Goal: Information Seeking & Learning: Learn about a topic

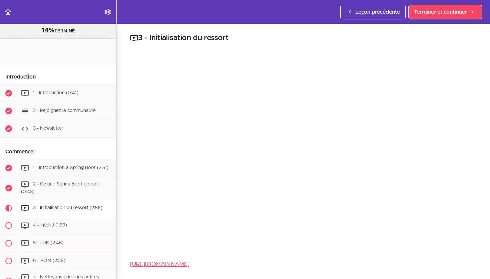
scroll to position [150, 0]
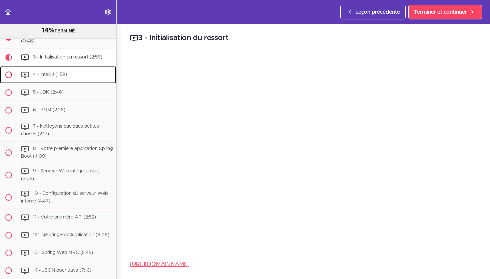
click at [60, 74] on font "4 - IntelliJ (1:59)" at bounding box center [50, 74] width 34 height 5
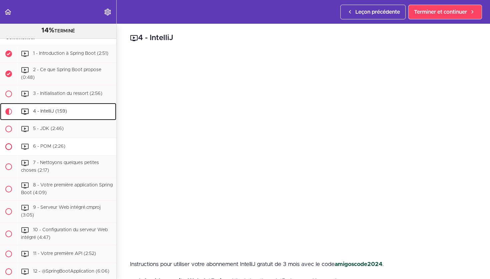
scroll to position [90, 0]
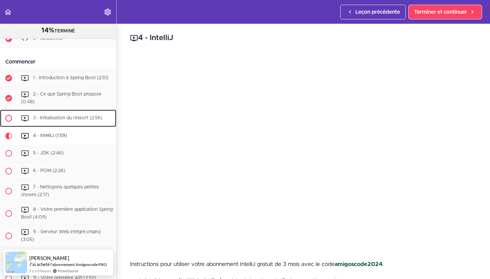
click at [71, 115] on font "3 - Initialisation du ressort (2:56)" at bounding box center [67, 117] width 69 height 5
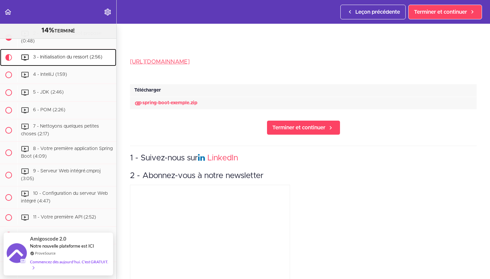
scroll to position [193, 0]
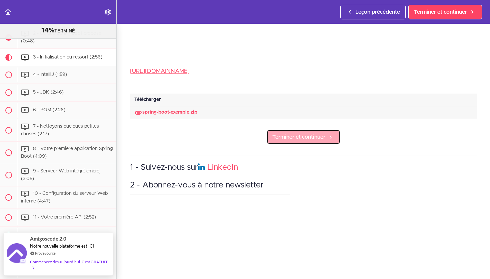
click at [295, 140] on span "Terminer et continuer" at bounding box center [299, 137] width 53 height 8
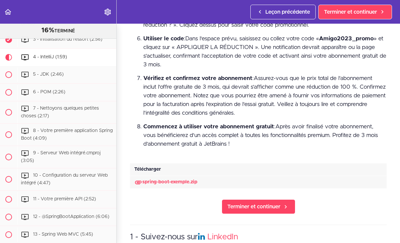
scroll to position [305, 0]
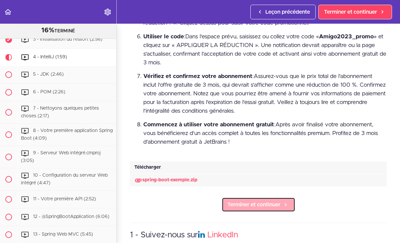
click at [254, 208] on font "Terminer et continuer" at bounding box center [254, 204] width 53 height 5
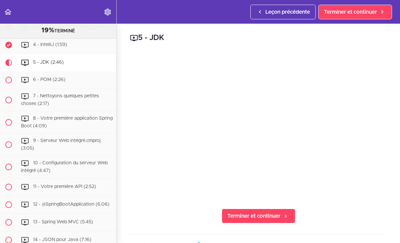
scroll to position [186, 0]
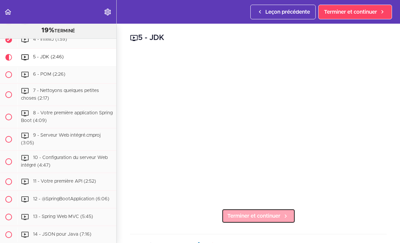
click at [262, 216] on font "Terminer et continuer" at bounding box center [254, 216] width 53 height 5
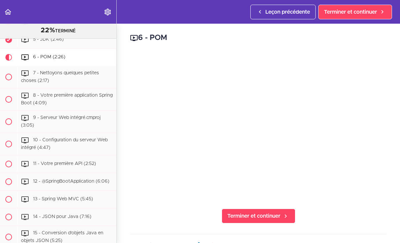
scroll to position [204, 0]
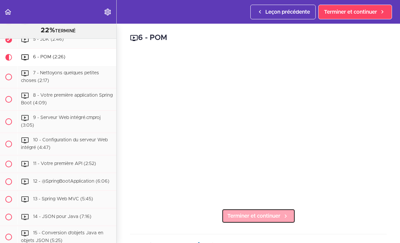
click at [257, 214] on font "Terminer et continuer" at bounding box center [254, 216] width 53 height 5
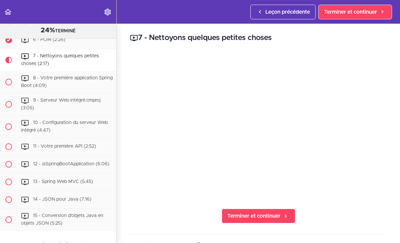
scroll to position [221, 0]
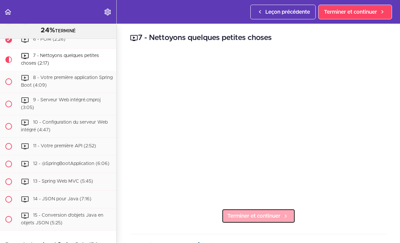
click at [271, 218] on font "Terminer et continuer" at bounding box center [254, 216] width 53 height 5
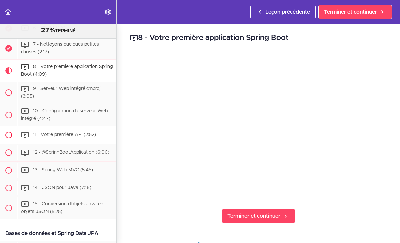
scroll to position [212, 0]
